Goal: Transaction & Acquisition: Purchase product/service

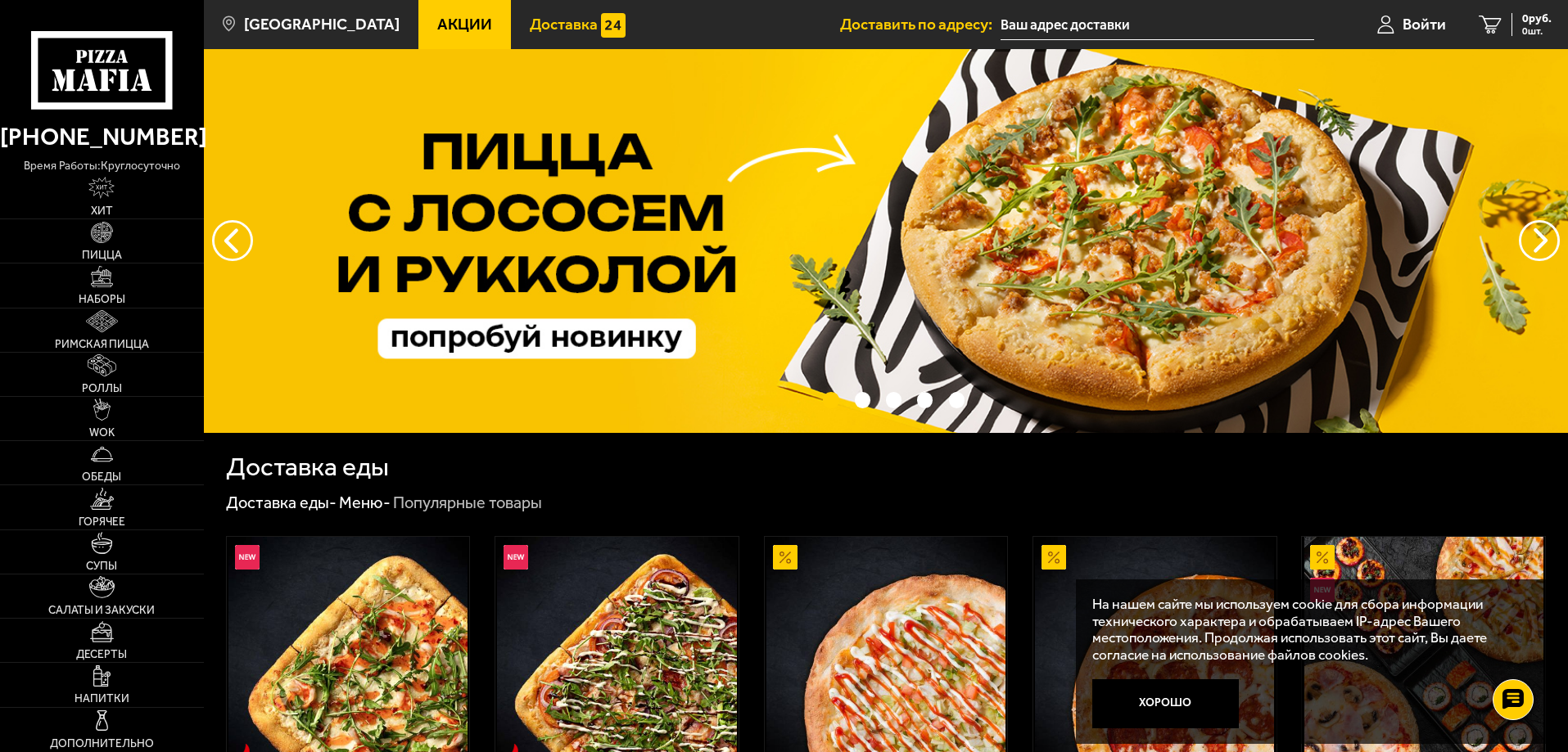
click at [532, 25] on span "Доставка" at bounding box center [563, 24] width 68 height 16
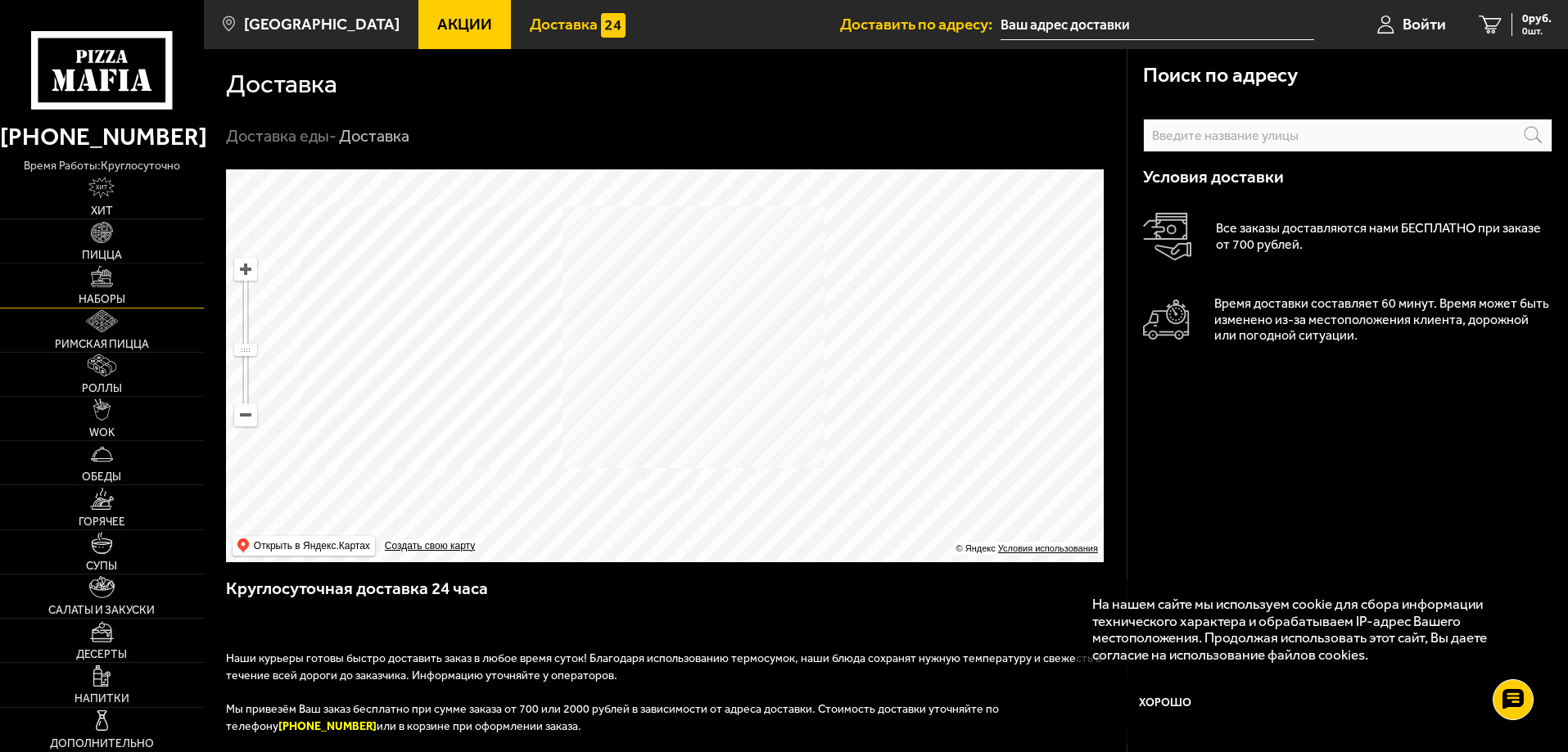
click at [109, 302] on span "Наборы" at bounding box center [102, 300] width 47 height 12
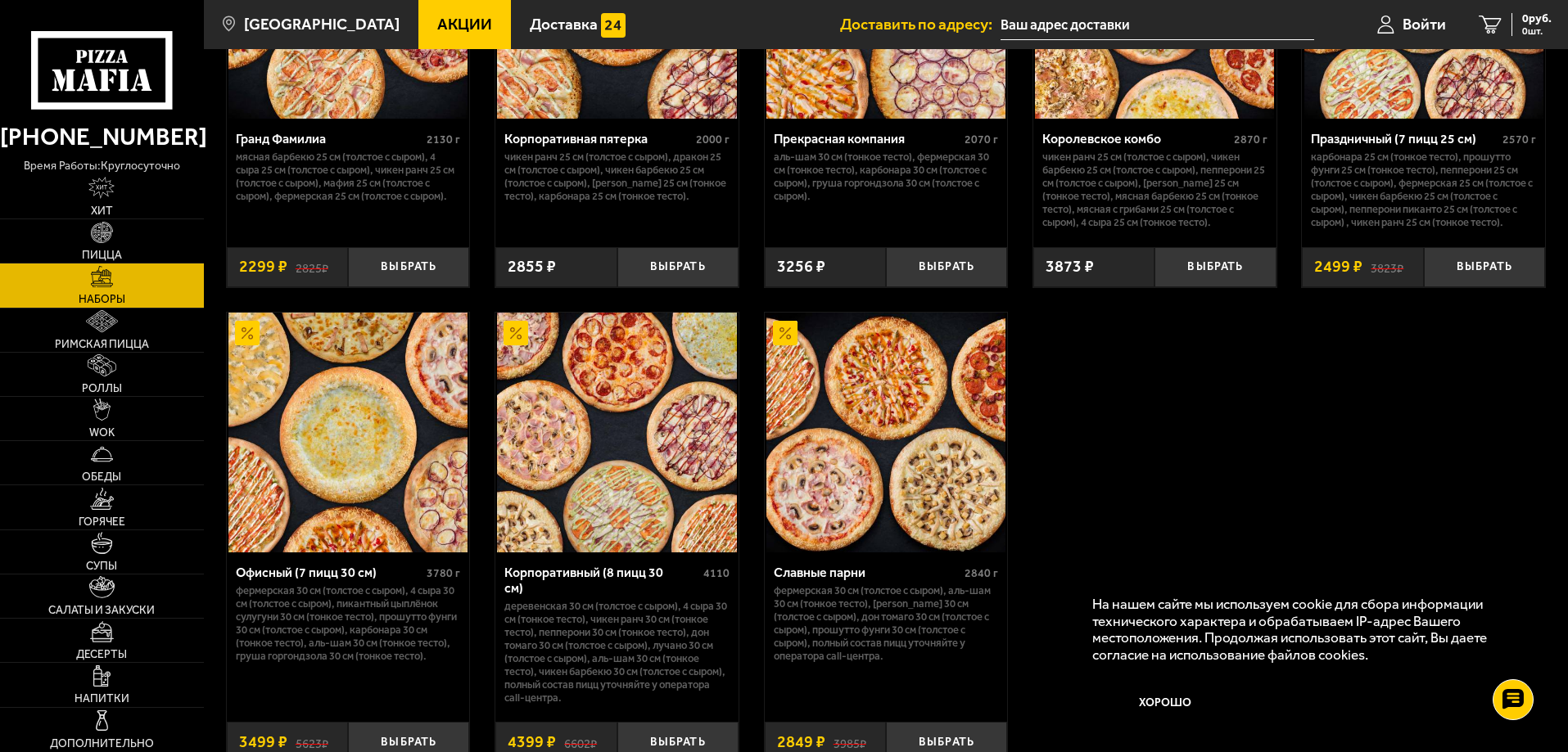
scroll to position [2374, 0]
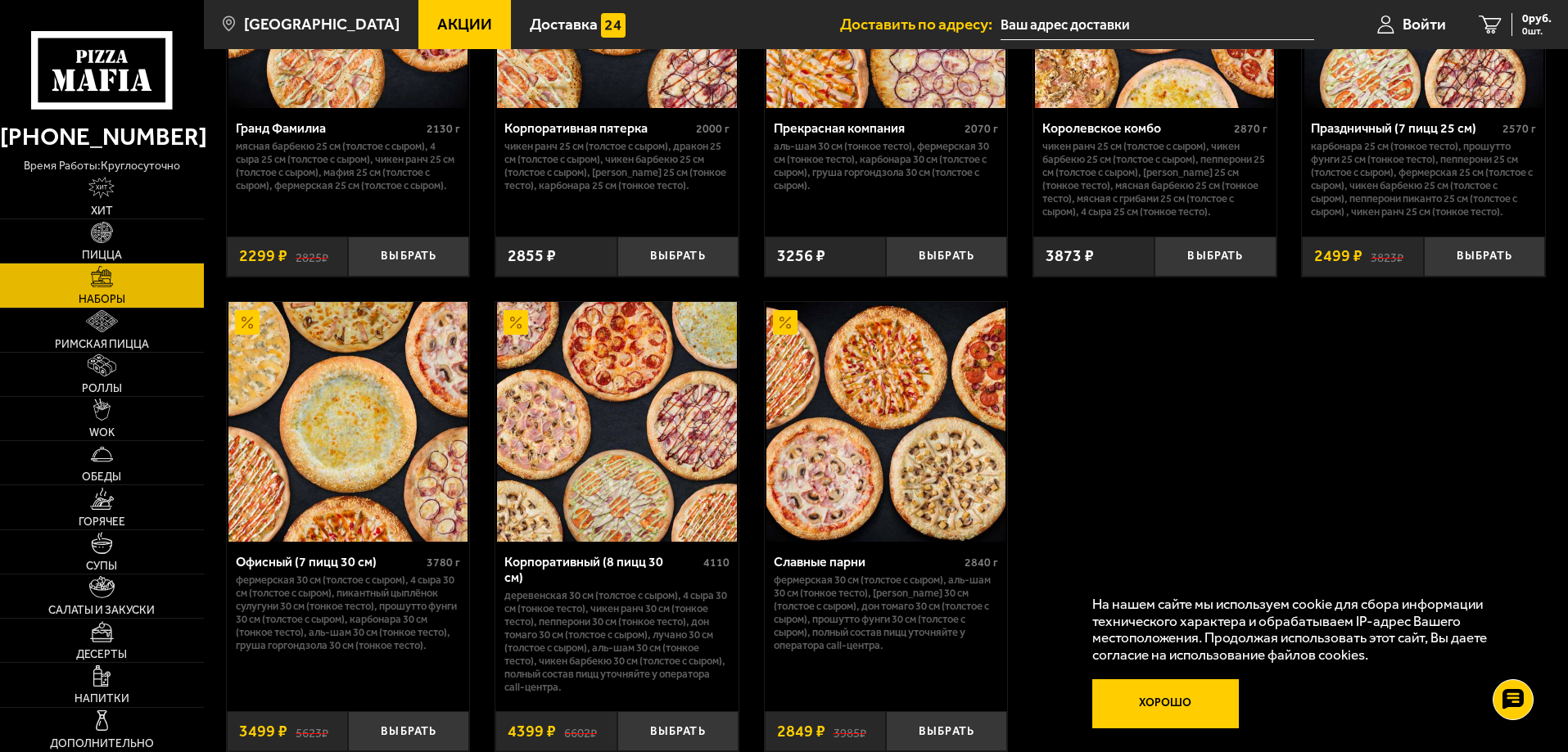
click at [1178, 699] on button "Хорошо" at bounding box center [1166, 704] width 147 height 49
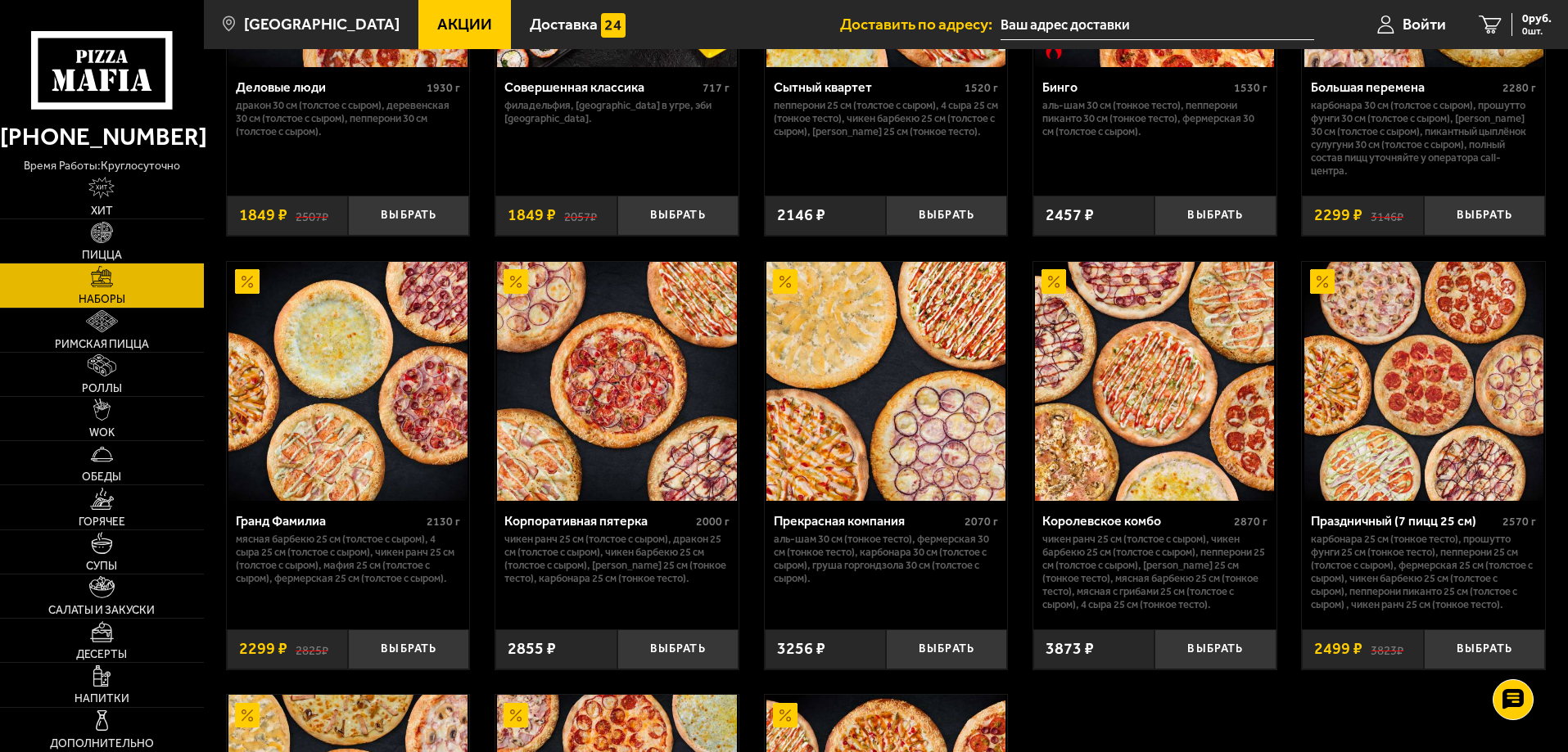
scroll to position [2046, 0]
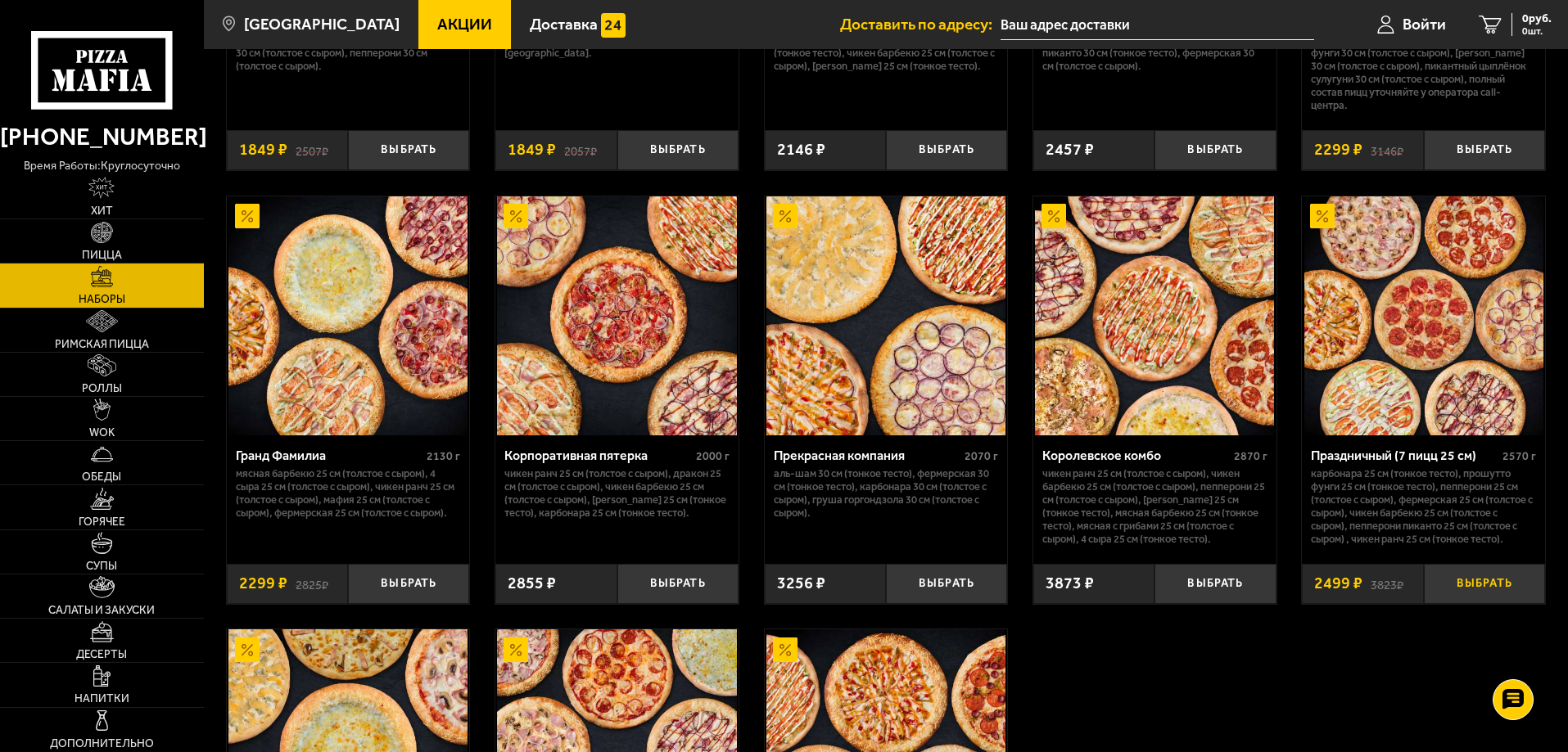
click at [1475, 587] on button "Выбрать" at bounding box center [1484, 584] width 121 height 40
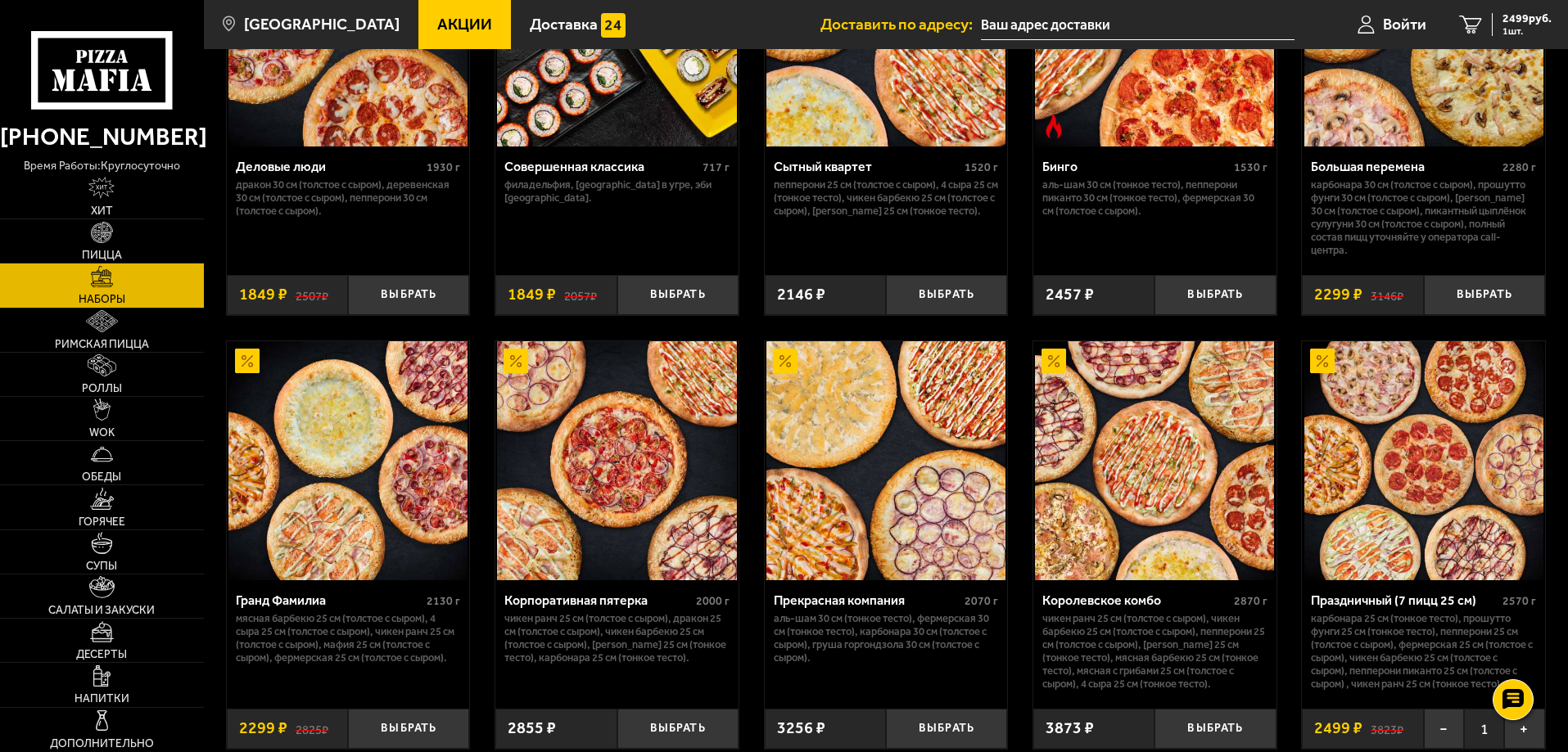
scroll to position [1883, 0]
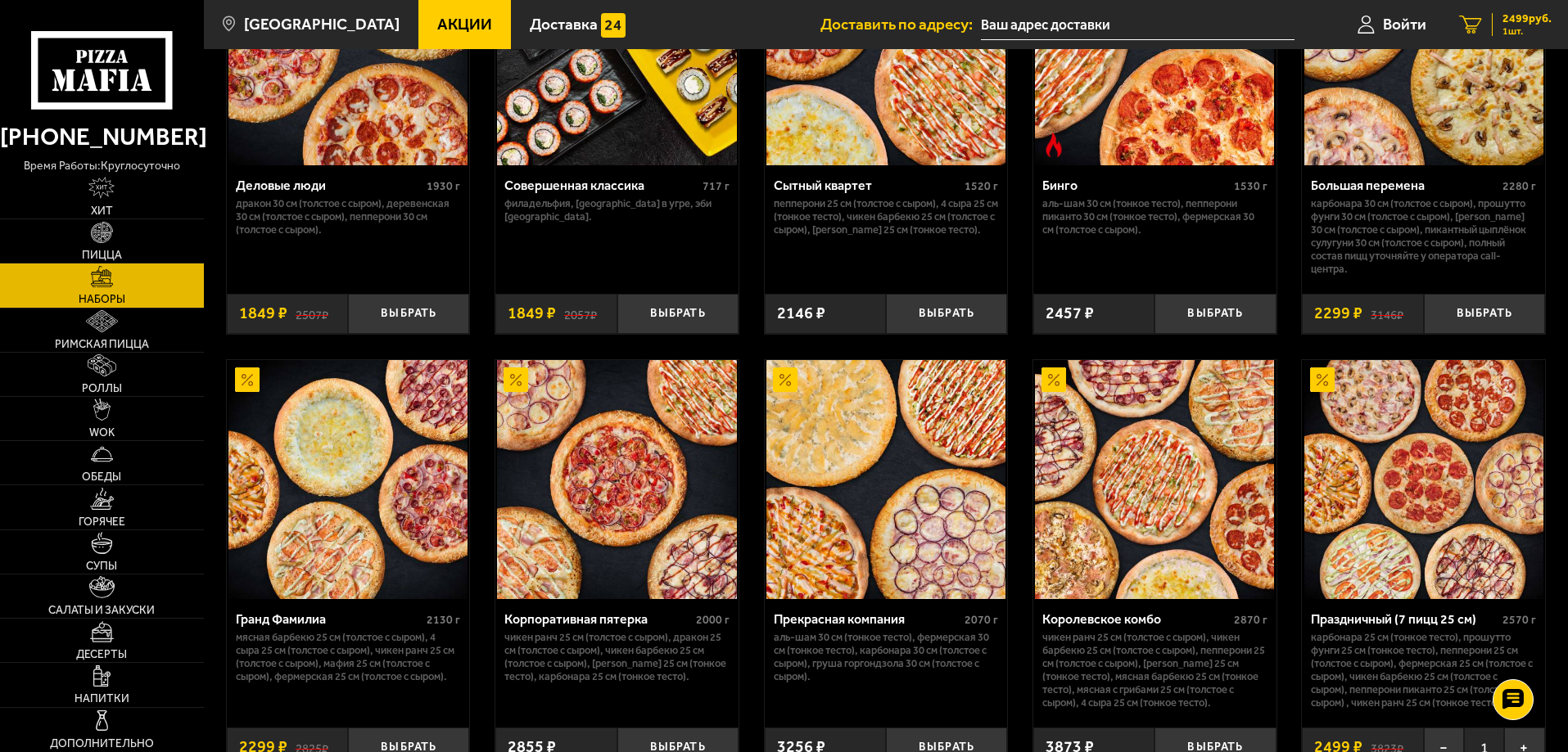
click at [1515, 23] on span "2499 руб." at bounding box center [1527, 19] width 49 height 12
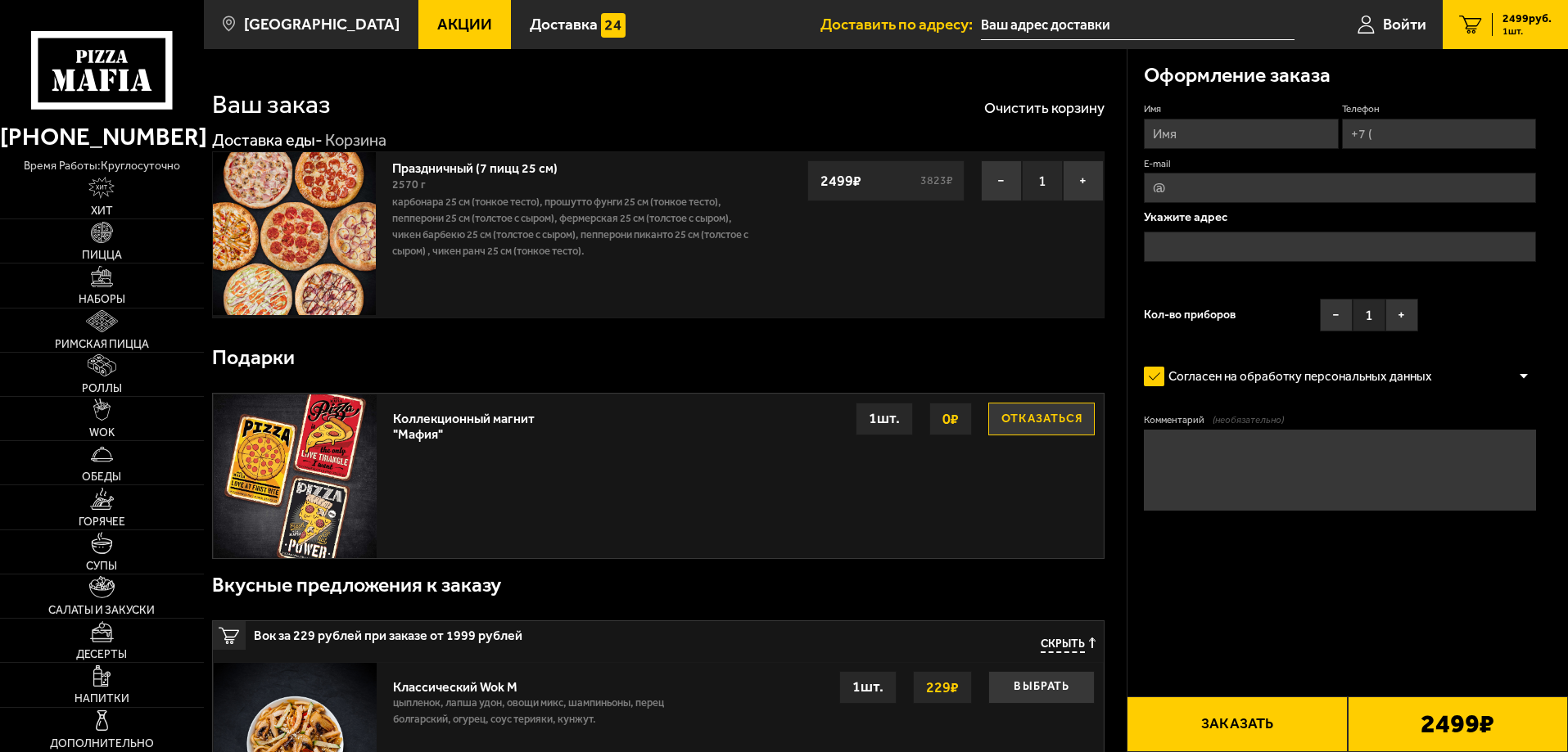
click at [1261, 734] on button "Заказать" at bounding box center [1237, 724] width 221 height 56
click at [1191, 141] on input "Имя" at bounding box center [1241, 134] width 194 height 30
type input "[PERSON_NAME]"
click at [1372, 141] on input "Телефон" at bounding box center [1439, 134] width 194 height 30
type input "[PHONE_NUMBER]"
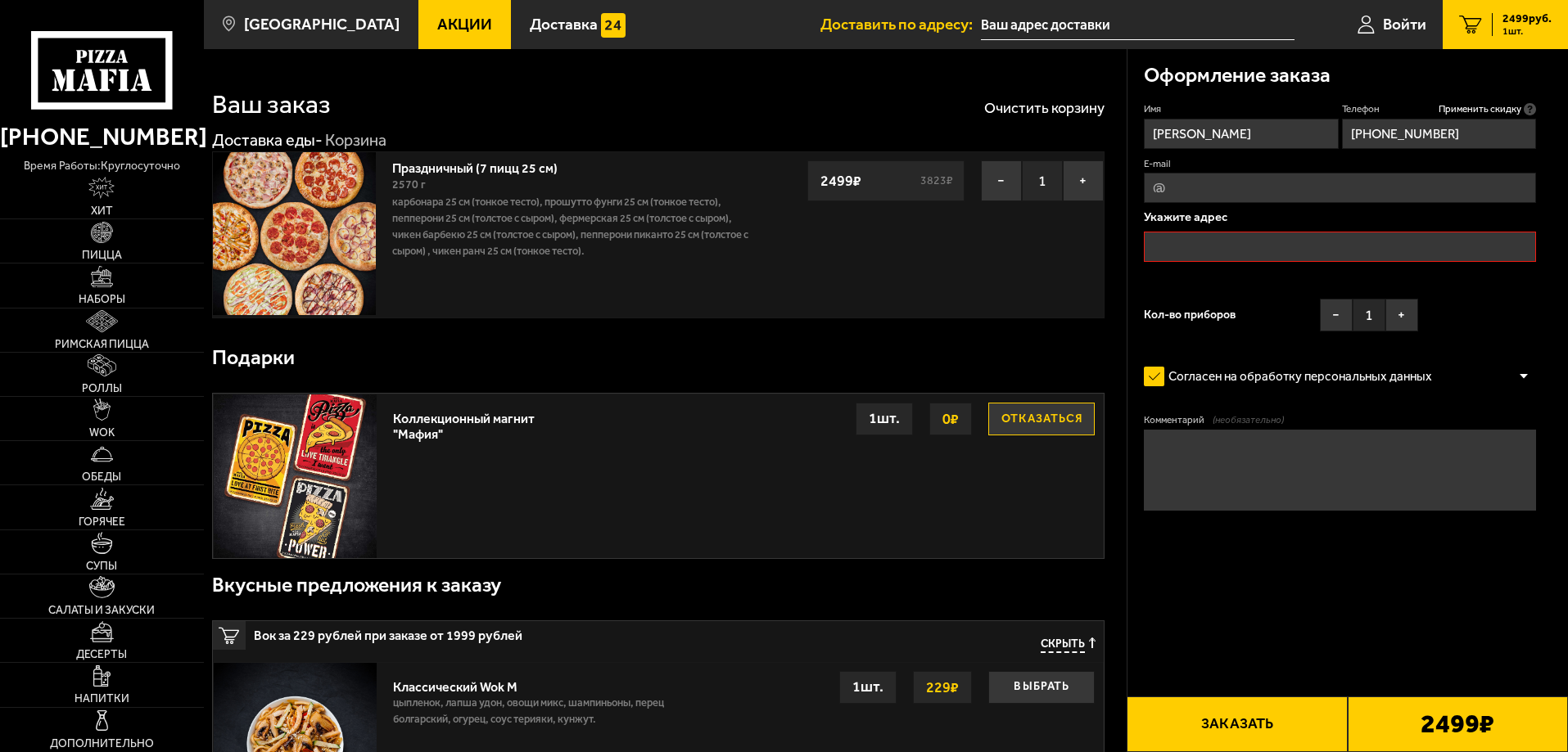
click at [1253, 245] on input "text" at bounding box center [1340, 246] width 392 height 30
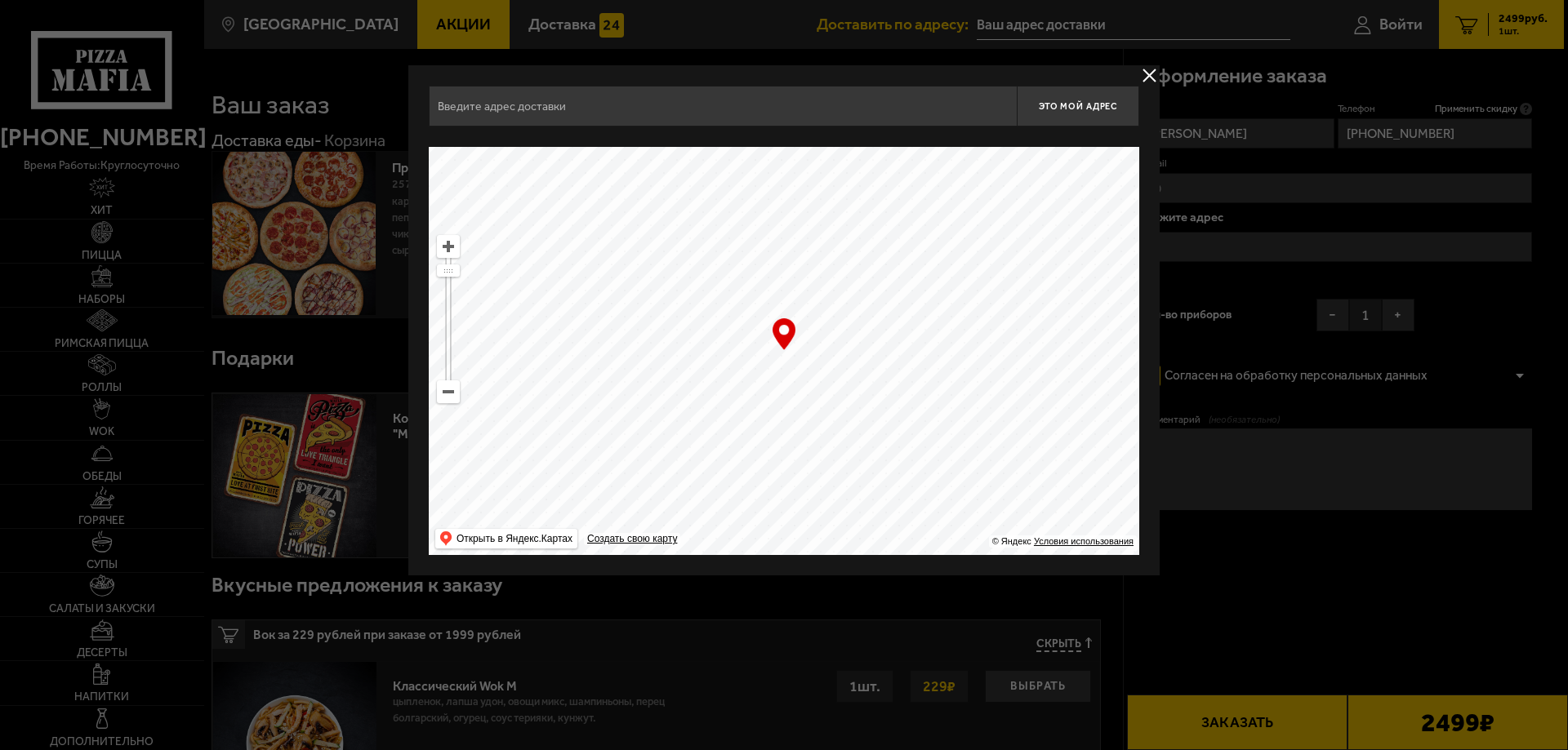
click at [637, 112] on input "text" at bounding box center [722, 106] width 588 height 41
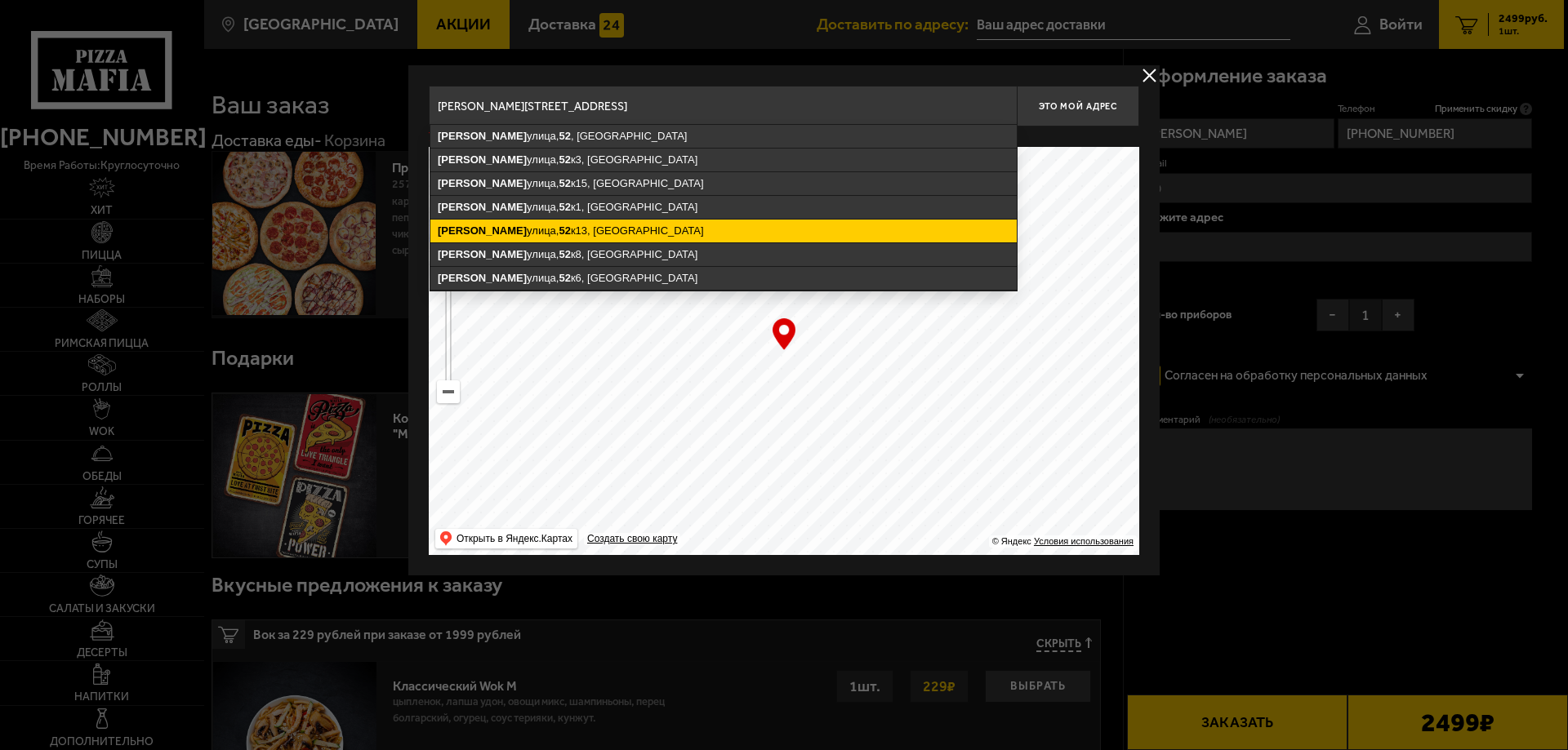
click at [640, 223] on ymaps "[STREET_ADDRESS]" at bounding box center [723, 231] width 586 height 22
type input "[STREET_ADDRESS]"
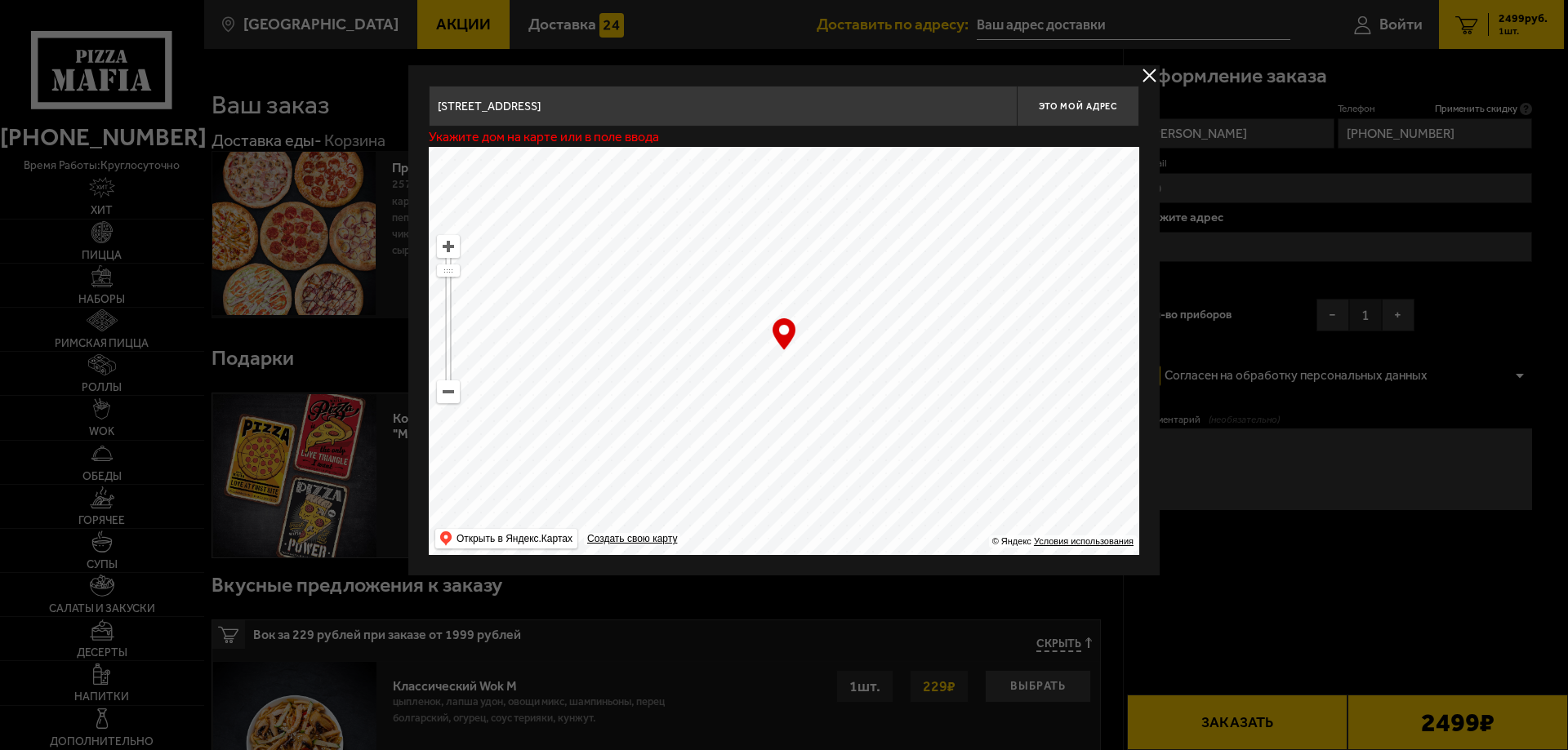
type input "[STREET_ADDRESS]"
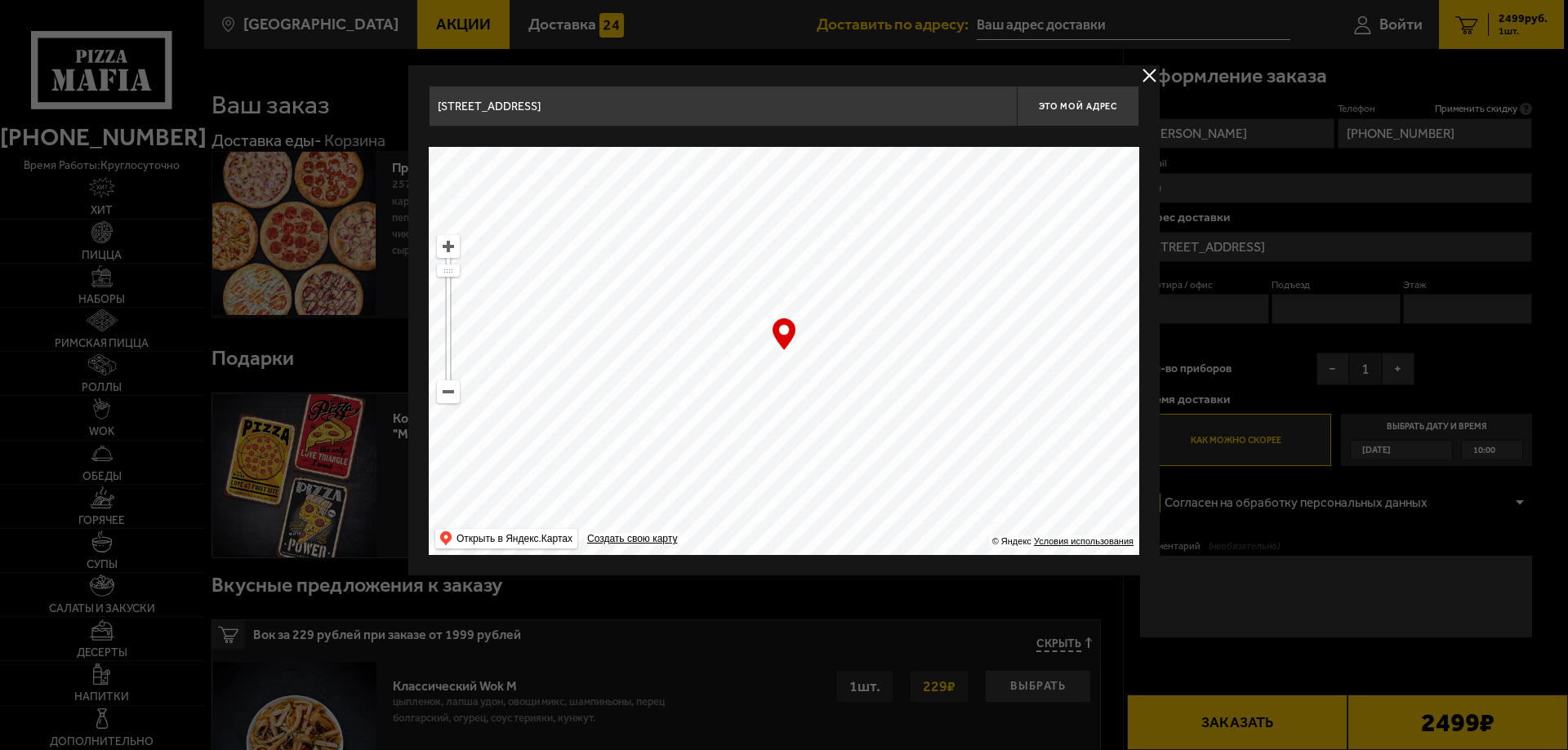
click at [779, 335] on div "… © Яндекс Условия использования Открыть в Яндекс.Картах Создать свою карту" at bounding box center [784, 351] width 710 height 408
click at [791, 337] on div "… © Яндекс Условия использования Открыть в Яндекс.Картах Создать свою карту" at bounding box center [784, 351] width 710 height 408
click at [985, 108] on input "[STREET_ADDRESS]" at bounding box center [722, 106] width 588 height 41
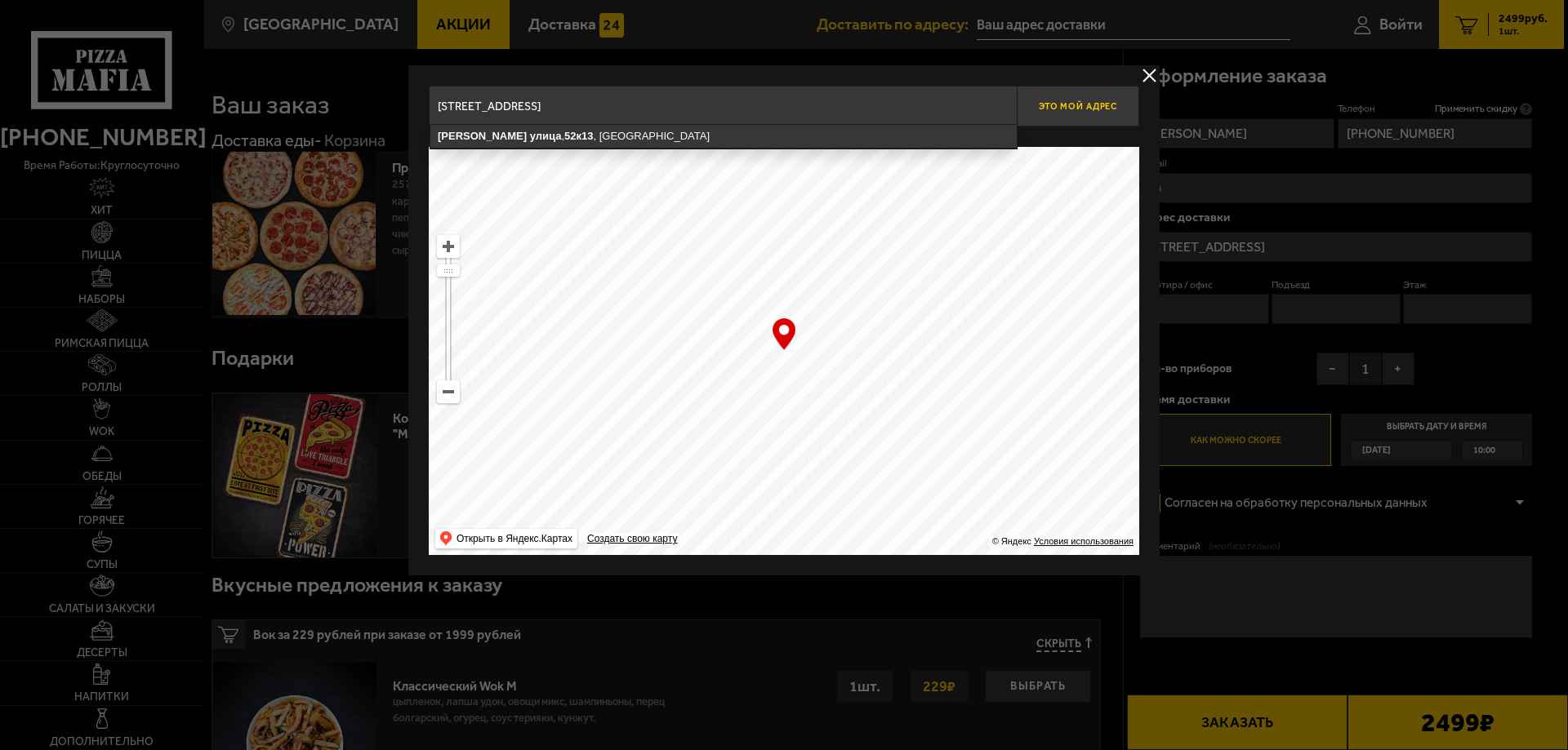
click at [1065, 108] on span "Это мой адрес" at bounding box center [1078, 106] width 78 height 11
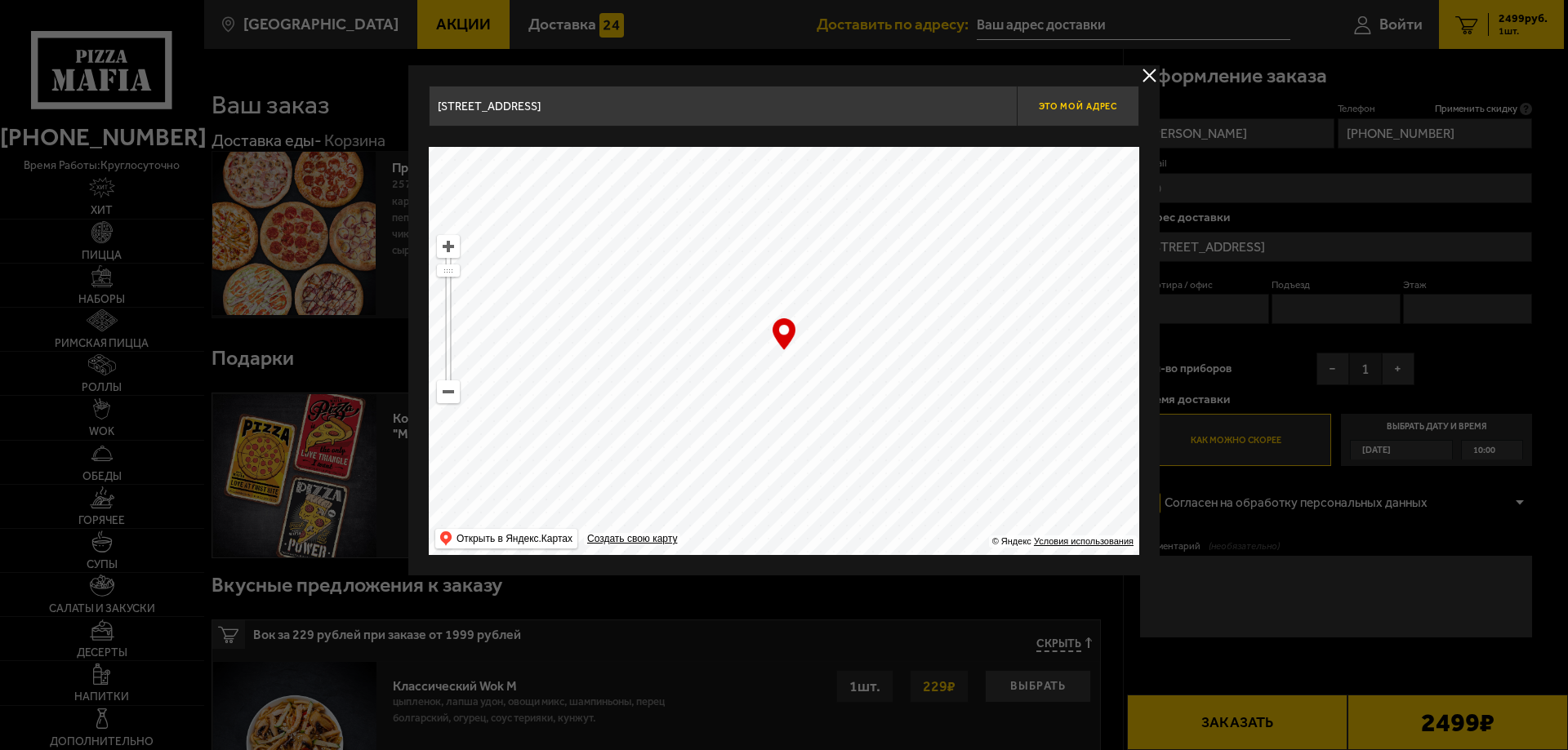
type input "[STREET_ADDRESS]"
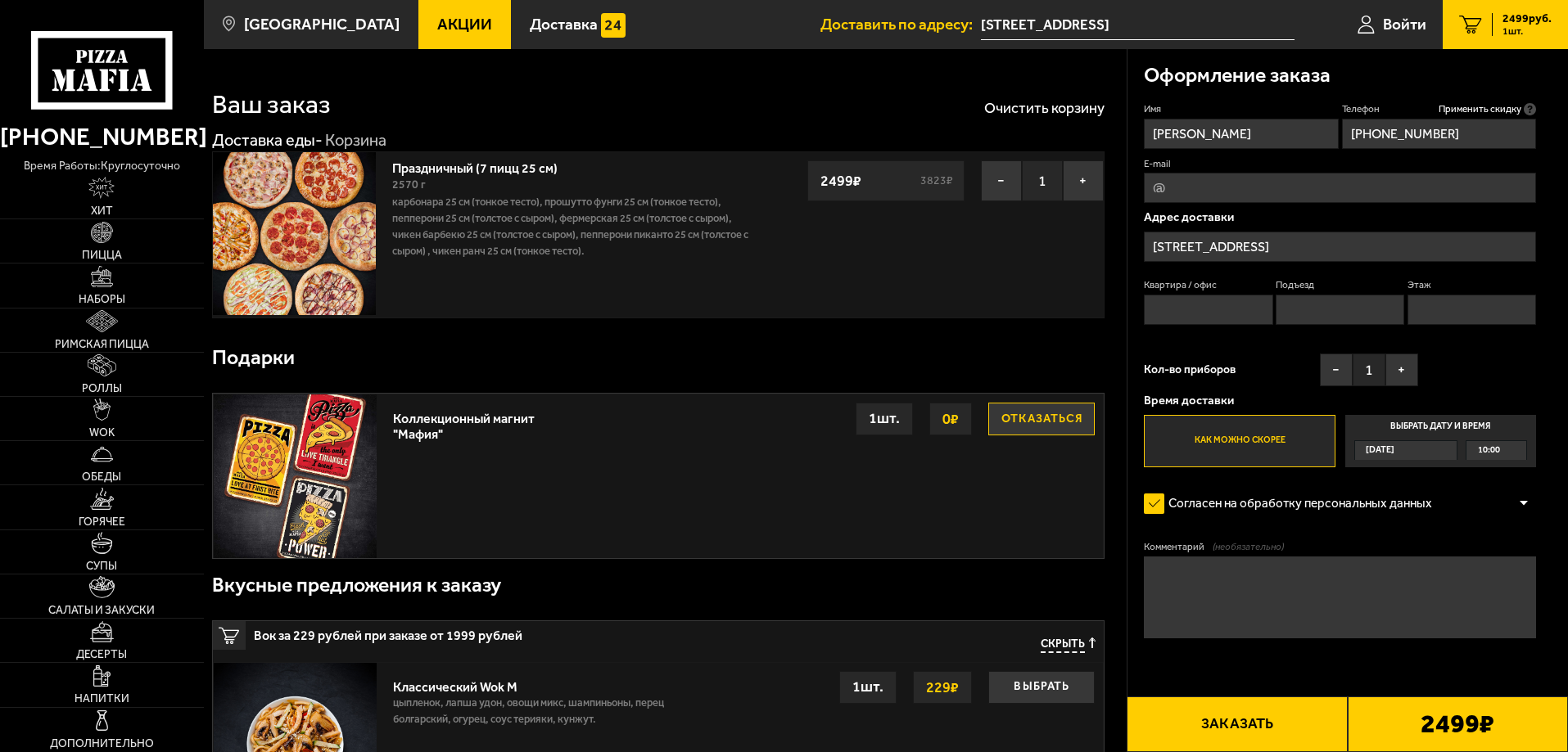
click at [1195, 308] on input "Квартира / офис" at bounding box center [1209, 310] width 129 height 30
click at [1335, 376] on button "−" at bounding box center [1336, 369] width 33 height 33
click at [1242, 441] on label "Как можно скорее" at bounding box center [1240, 441] width 191 height 53
click at [0, 0] on input "Как можно скорее" at bounding box center [0, 0] width 0 height 0
click at [1237, 731] on button "Заказать" at bounding box center [1237, 724] width 221 height 56
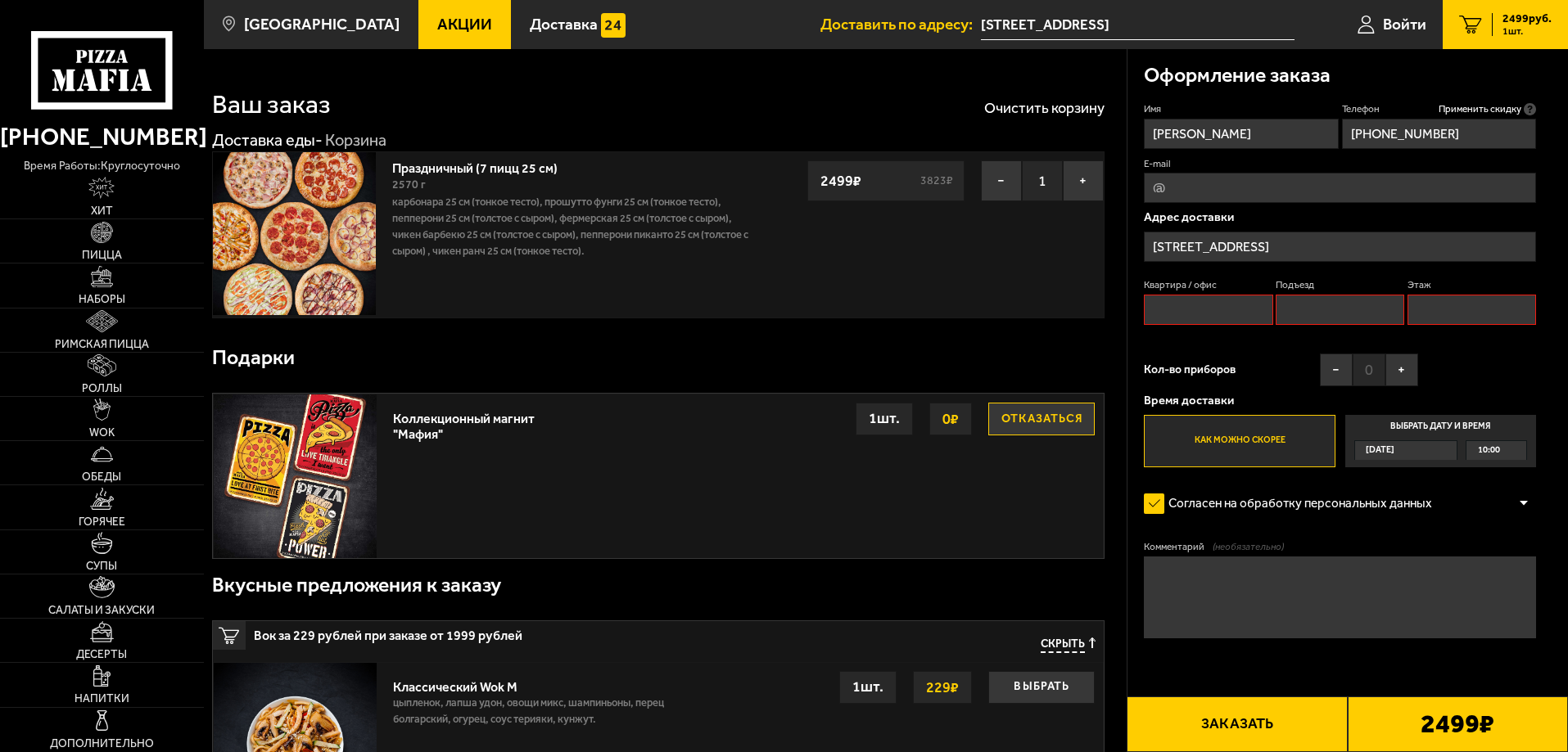
click at [1211, 312] on input "Квартира / офис" at bounding box center [1209, 310] width 129 height 30
type input "1"
click at [1310, 300] on input "Подъезд" at bounding box center [1340, 310] width 129 height 30
type input "1"
click at [1427, 302] on input "Этаж" at bounding box center [1472, 310] width 129 height 30
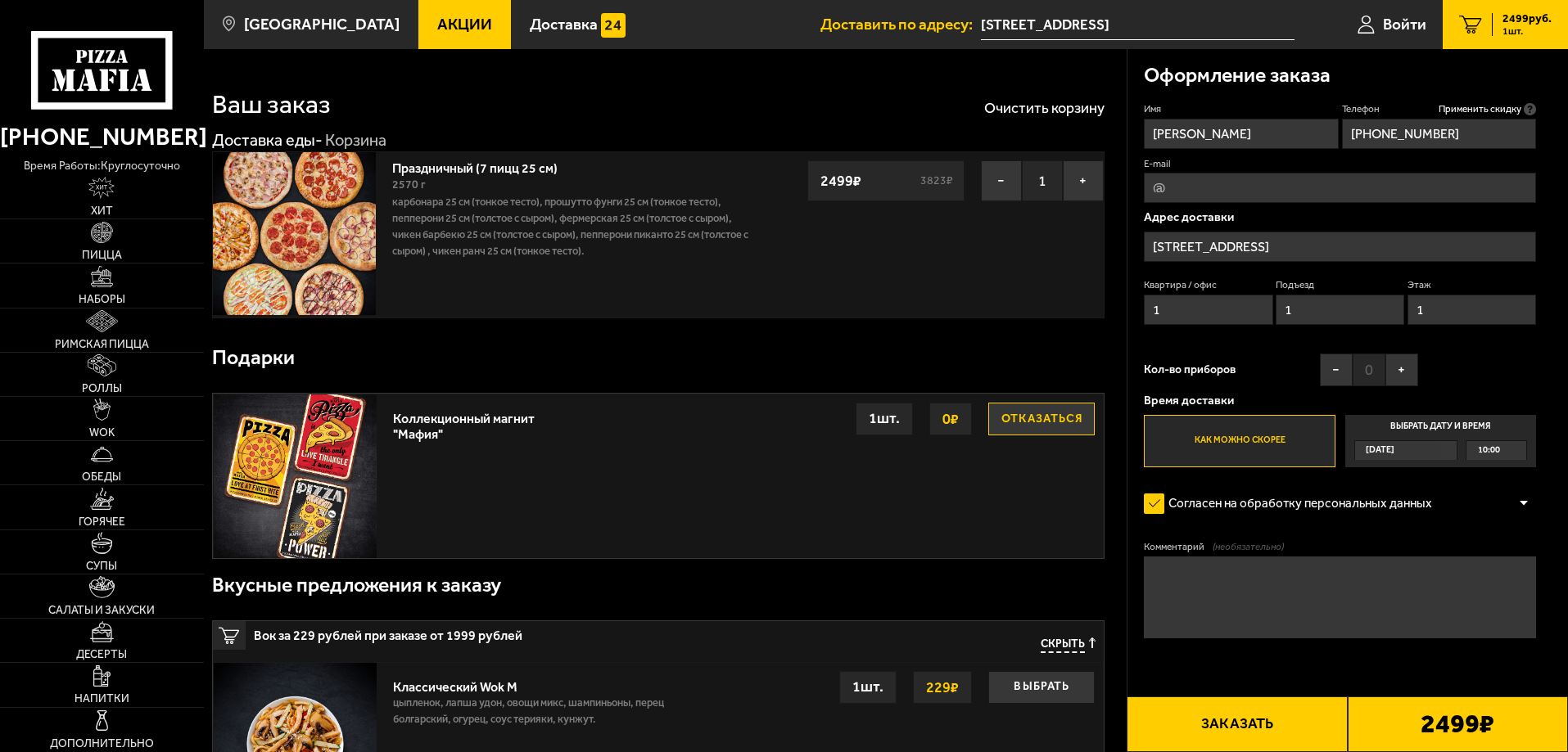
type input "1"
click at [1229, 580] on textarea "Комментарий (необязательно)" at bounding box center [1340, 597] width 392 height 82
type textarea "Пироговый дворик офис позвонить за 5 минут встретим"
click at [1245, 729] on button "Заказать" at bounding box center [1237, 724] width 221 height 56
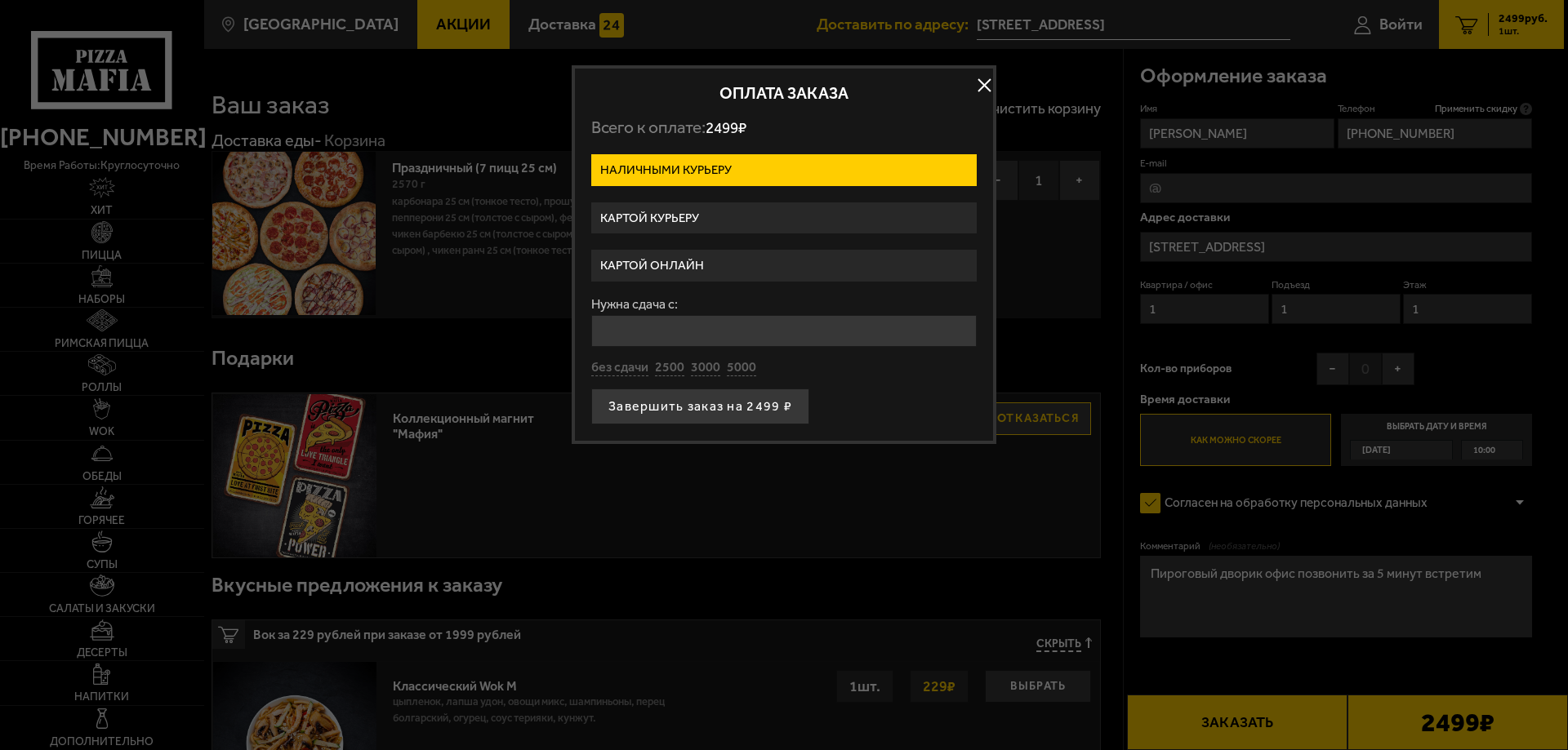
click at [663, 333] on input "Нужна сдача с:" at bounding box center [784, 331] width 385 height 32
type input "5000"
click at [696, 413] on button "Завершить заказ на 2499 ₽" at bounding box center [700, 406] width 218 height 36
